Goal: Task Accomplishment & Management: Manage account settings

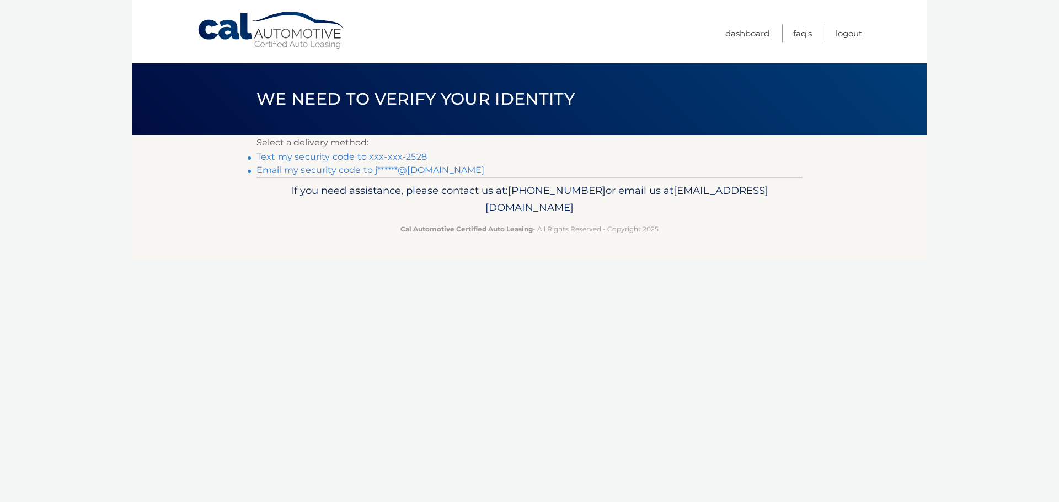
click at [345, 157] on link "Text my security code to xxx-xxx-2528" at bounding box center [341, 157] width 170 height 10
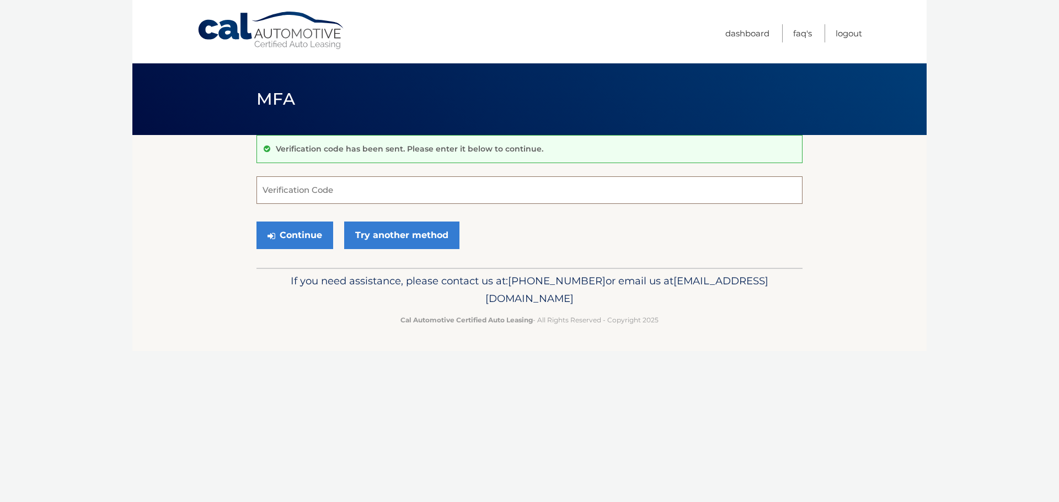
click at [373, 192] on input "Verification Code" at bounding box center [529, 190] width 546 height 28
type input "395858"
click at [256, 222] on button "Continue" at bounding box center [294, 236] width 77 height 28
click at [305, 235] on button "Continue" at bounding box center [294, 236] width 77 height 28
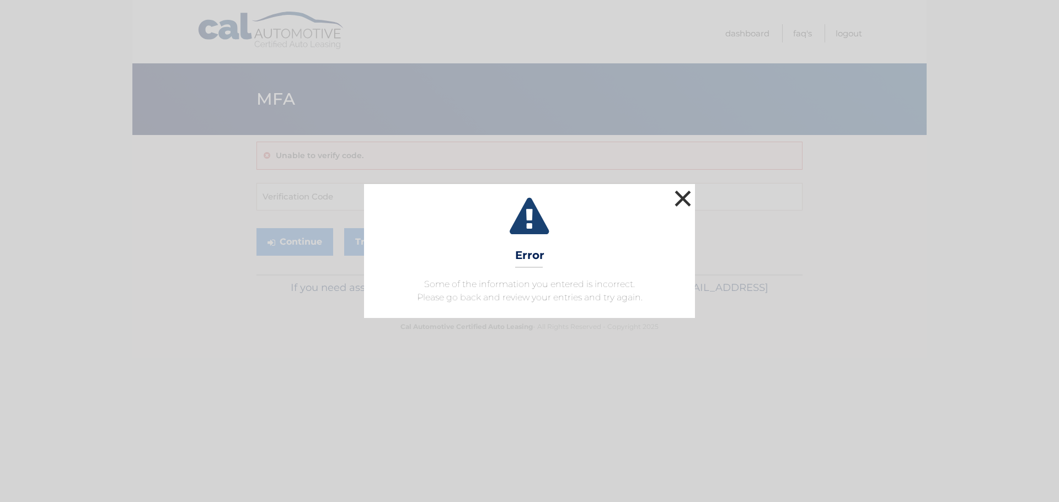
click at [681, 200] on button "×" at bounding box center [683, 198] width 22 height 22
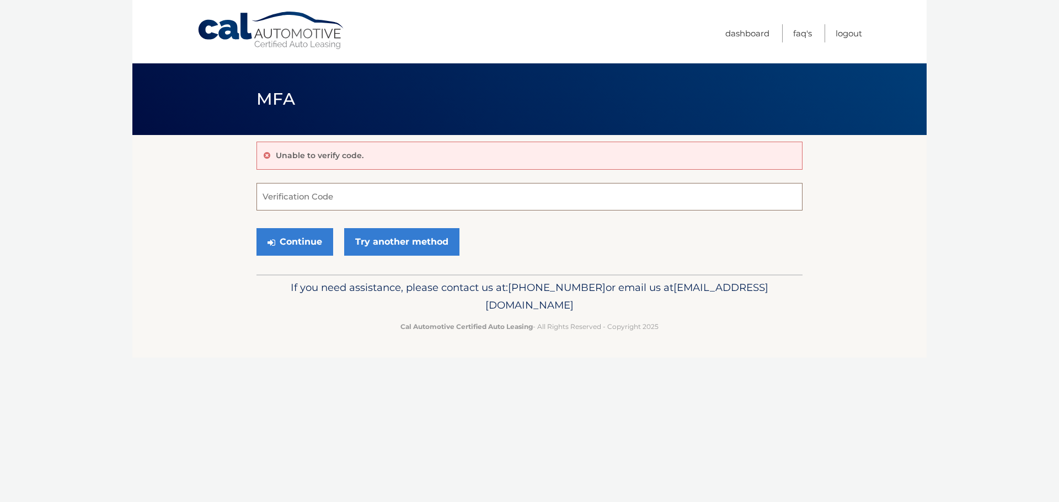
click at [283, 191] on input "Verification Code" at bounding box center [529, 197] width 546 height 28
type input "395858"
click at [292, 248] on button "Continue" at bounding box center [294, 242] width 77 height 28
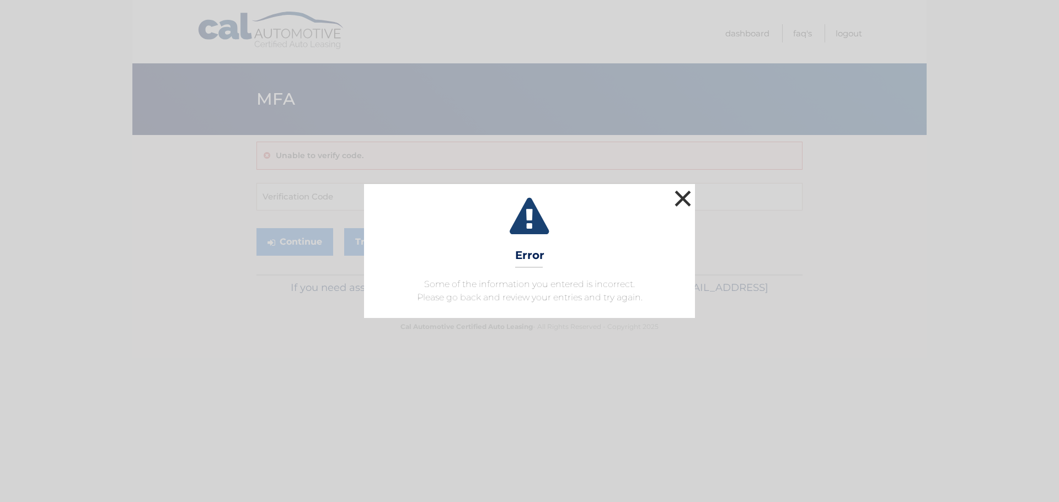
click at [690, 189] on button "×" at bounding box center [683, 198] width 22 height 22
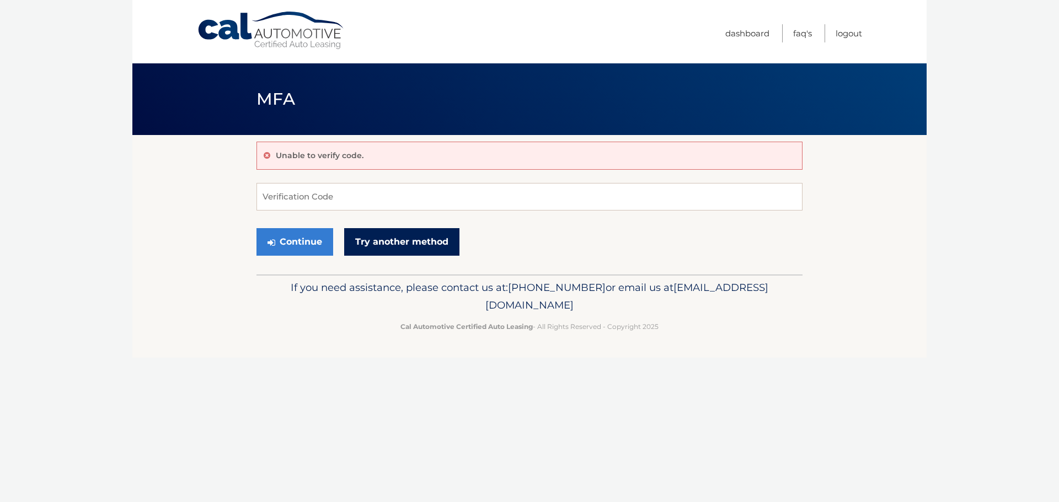
click at [379, 243] on link "Try another method" at bounding box center [401, 242] width 115 height 28
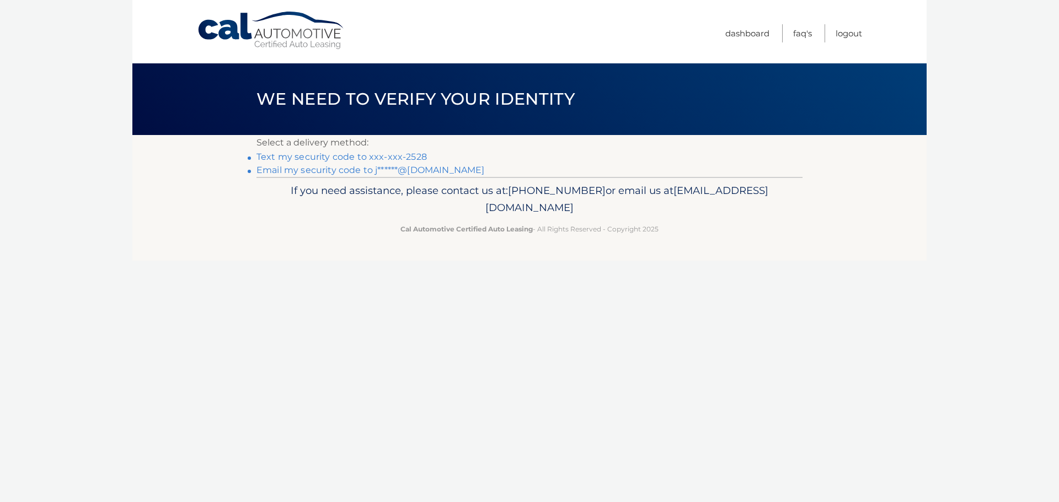
click at [351, 156] on link "Text my security code to xxx-xxx-2528" at bounding box center [341, 157] width 170 height 10
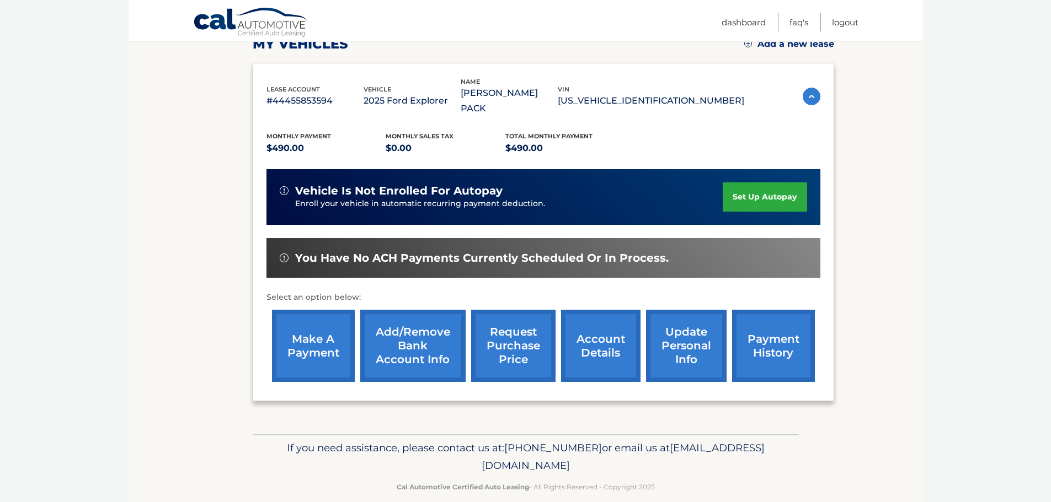
scroll to position [110, 0]
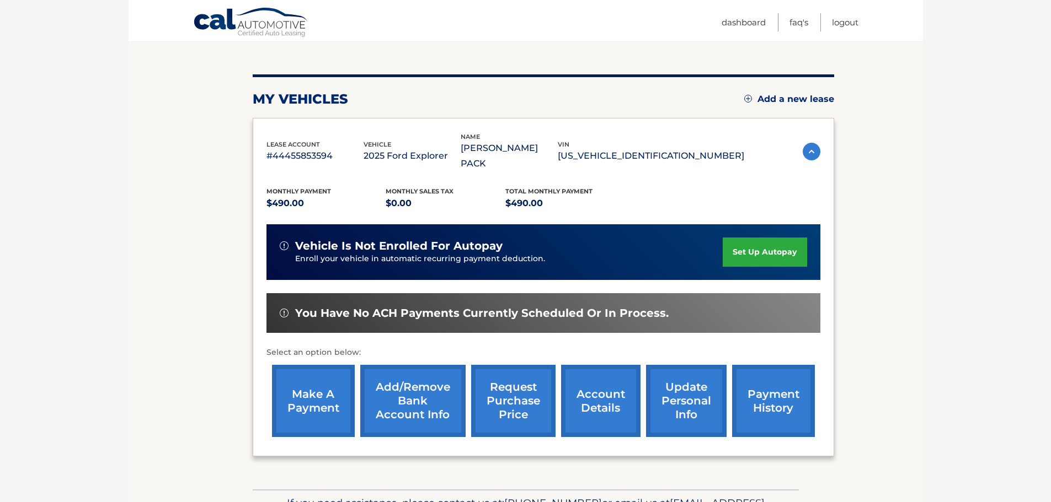
click at [322, 374] on link "make a payment" at bounding box center [313, 401] width 83 height 72
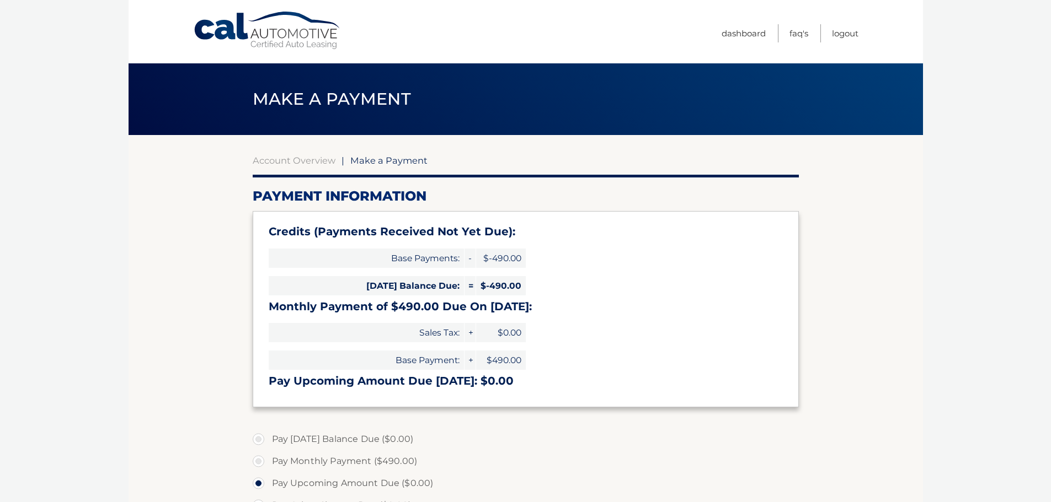
select select "ODVmYzkwY2YtMzJkYy00MTE3LTk0MjgtMDE4NmE1YTRmMTEx"
click at [835, 32] on link "Logout" at bounding box center [845, 33] width 26 height 18
